Goal: Information Seeking & Learning: Understand process/instructions

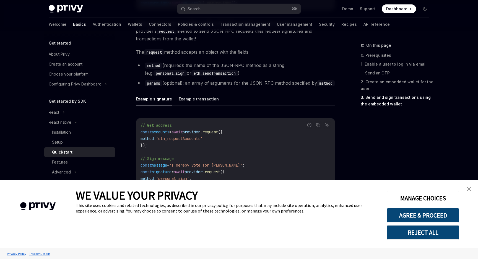
type textarea "*"
click at [432, 213] on button "AGREE & PROCEED" at bounding box center [423, 215] width 73 height 14
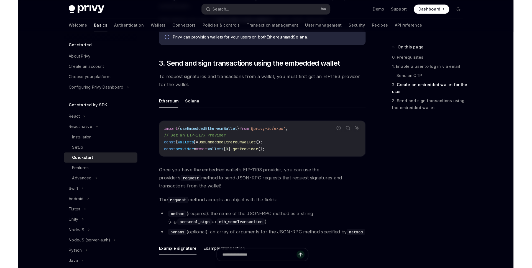
scroll to position [551, 0]
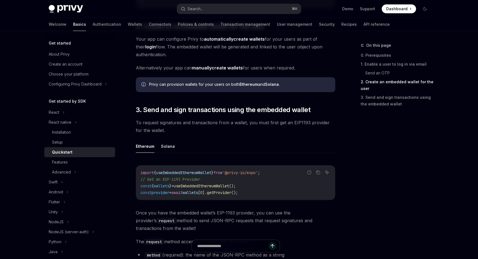
type textarea "*"
